Goal: Find specific page/section: Find specific page/section

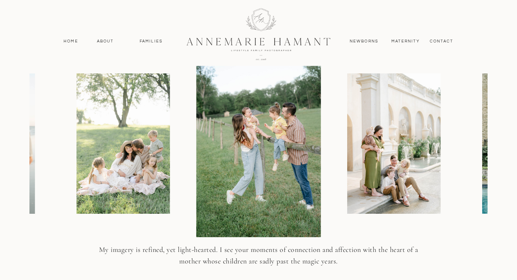
scroll to position [876, 0]
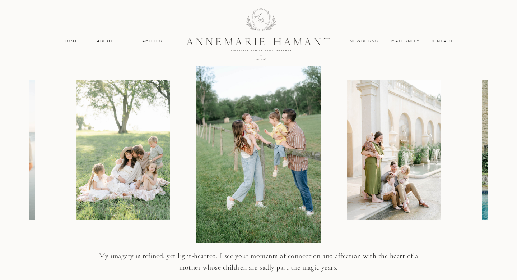
click at [481, 151] on div at bounding box center [426, 149] width 459 height 187
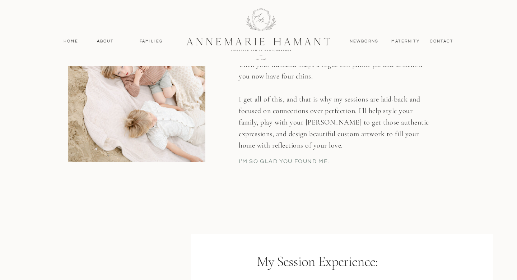
scroll to position [1299, 0]
